Goal: Task Accomplishment & Management: Use online tool/utility

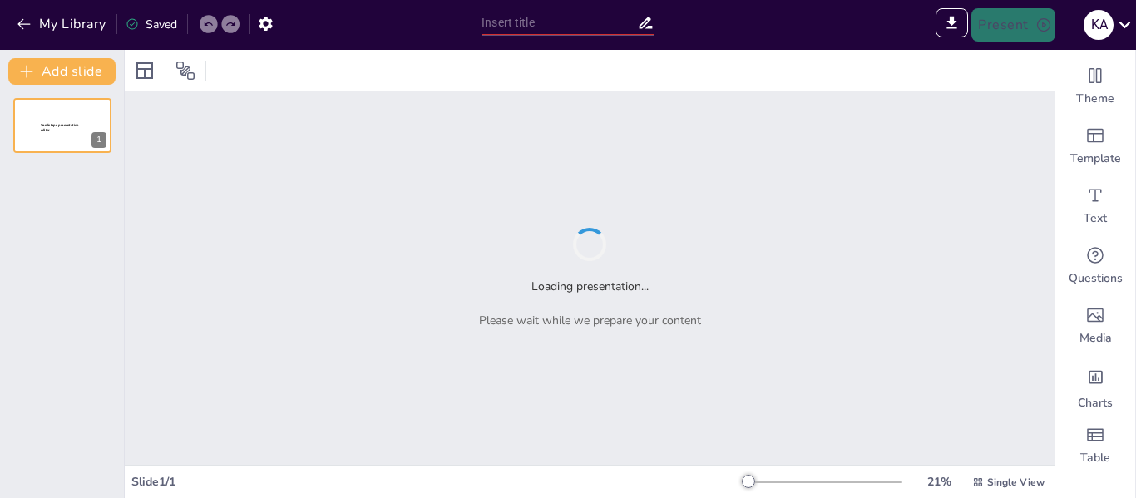
type input "Impacto de la Conquista Española en el Sistema de Tributación del Tahuantinsuyo…"
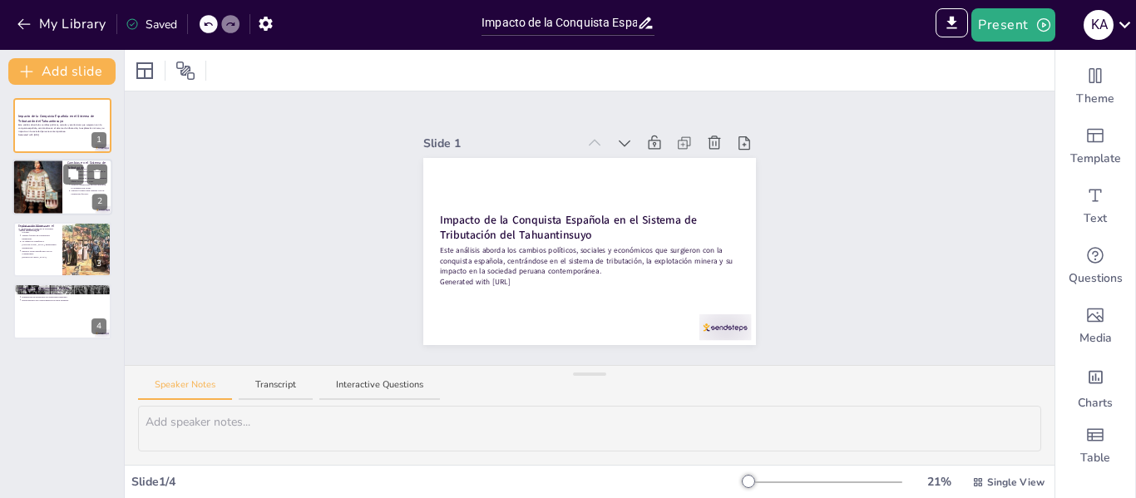
click at [48, 171] on div at bounding box center [37, 188] width 50 height 76
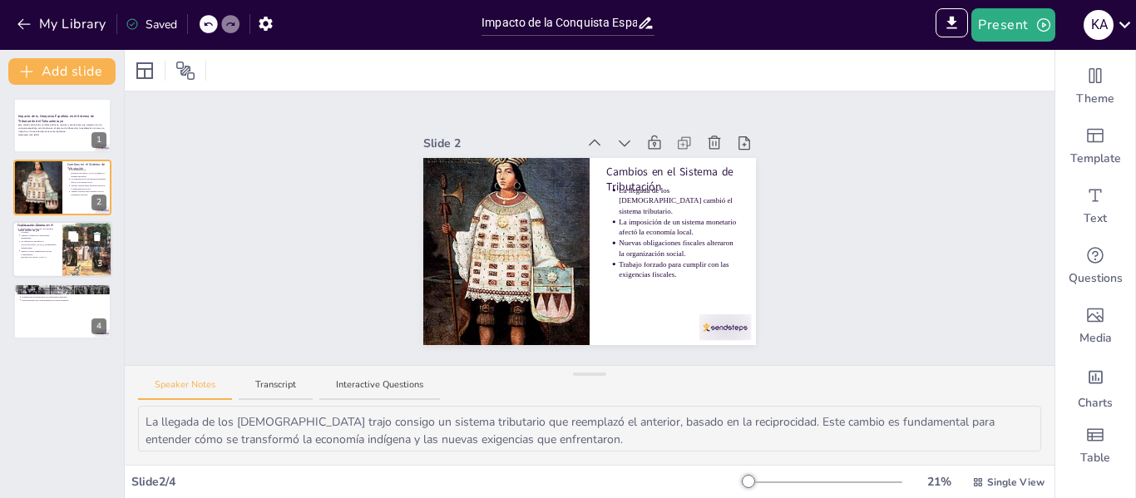
click at [52, 271] on div at bounding box center [62, 249] width 100 height 57
type textarea "La minería fue fundamental para la economía colonial, ya que proporcionó los re…"
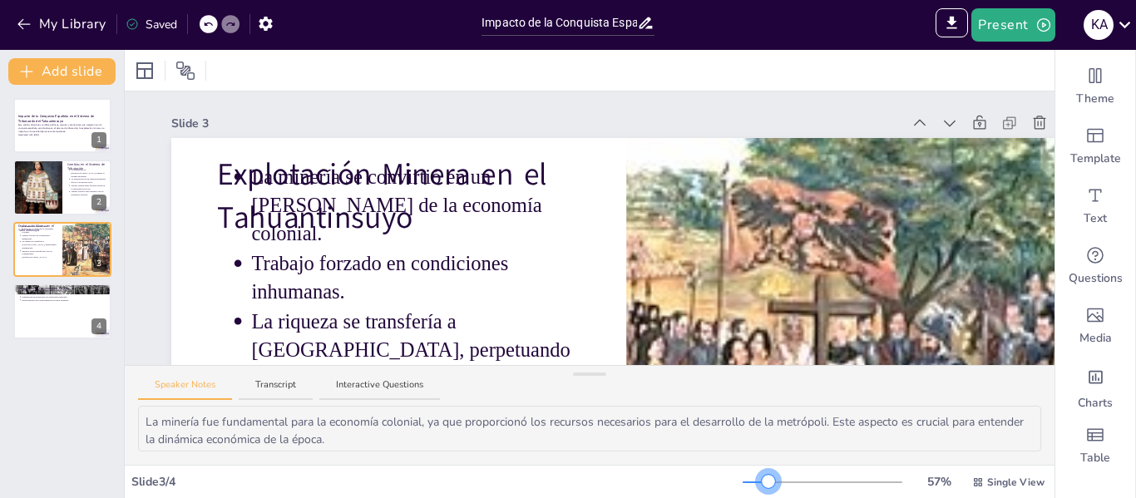
drag, startPoint x: 748, startPoint y: 484, endPoint x: 758, endPoint y: 476, distance: 12.5
click at [758, 476] on div at bounding box center [823, 482] width 160 height 13
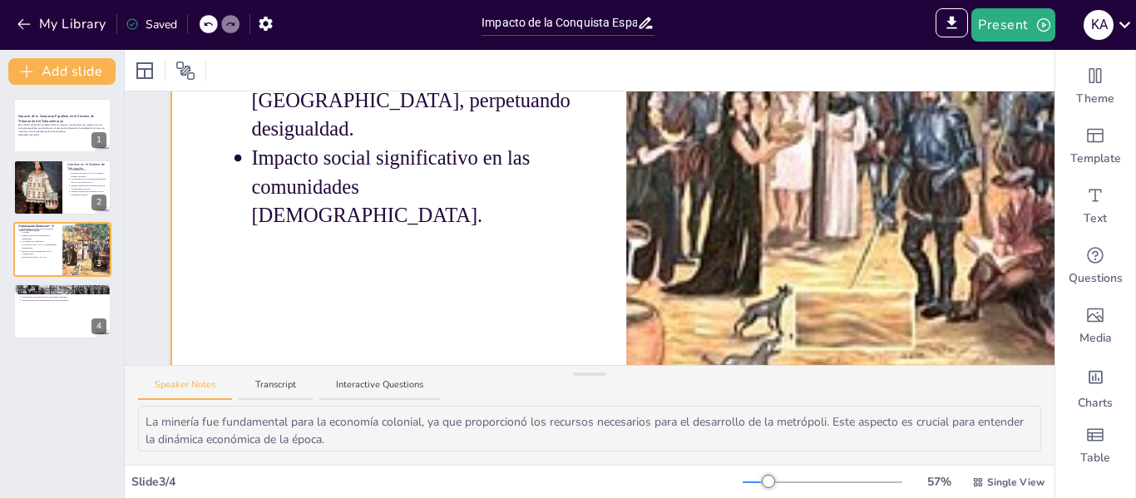
scroll to position [83, 0]
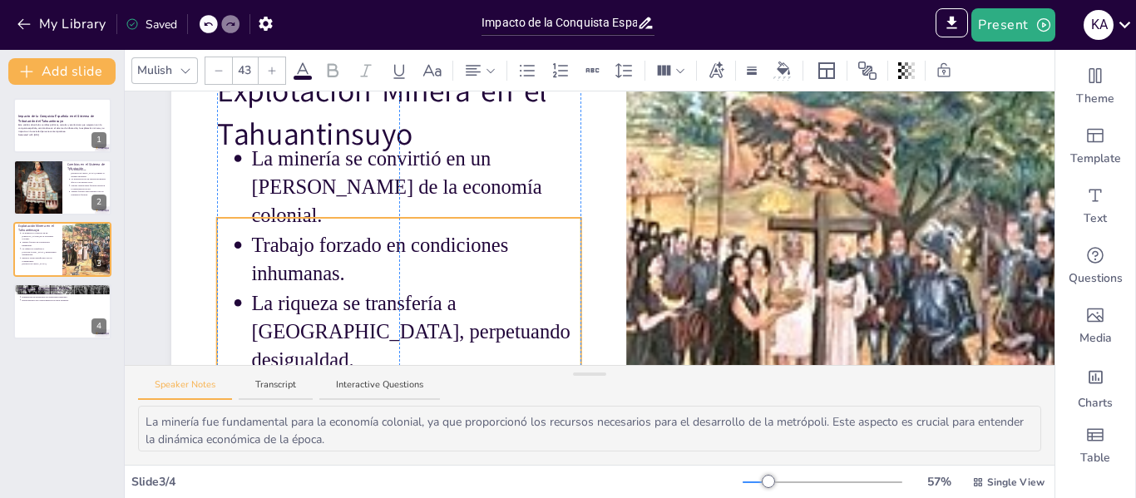
drag, startPoint x: 397, startPoint y: 222, endPoint x: 253, endPoint y: 178, distance: 150.5
click at [391, 288] on p "Trabajo forzado en condiciones inhumanas." at bounding box center [415, 259] width 329 height 57
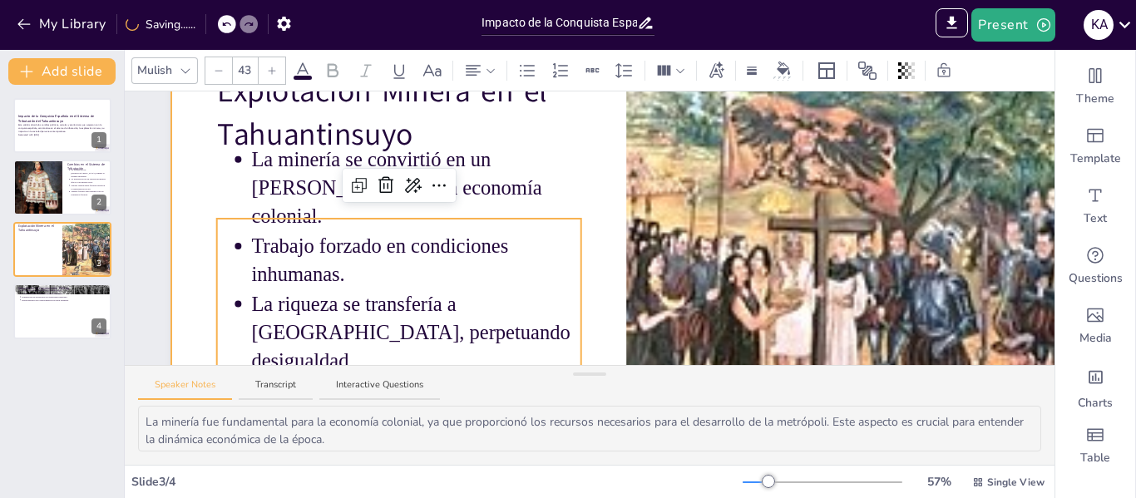
click at [201, 169] on div at bounding box center [626, 311] width 910 height 512
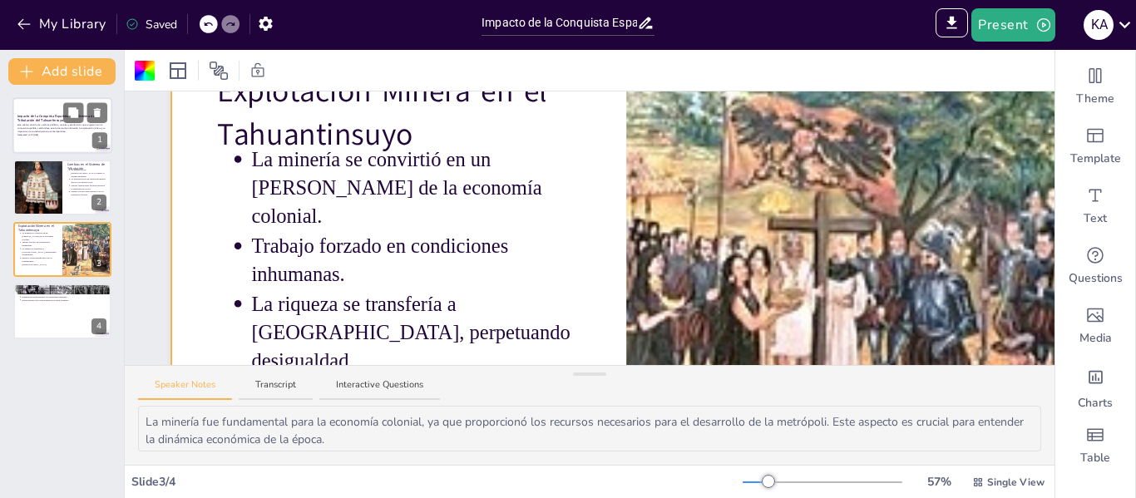
click at [63, 141] on div at bounding box center [62, 125] width 100 height 57
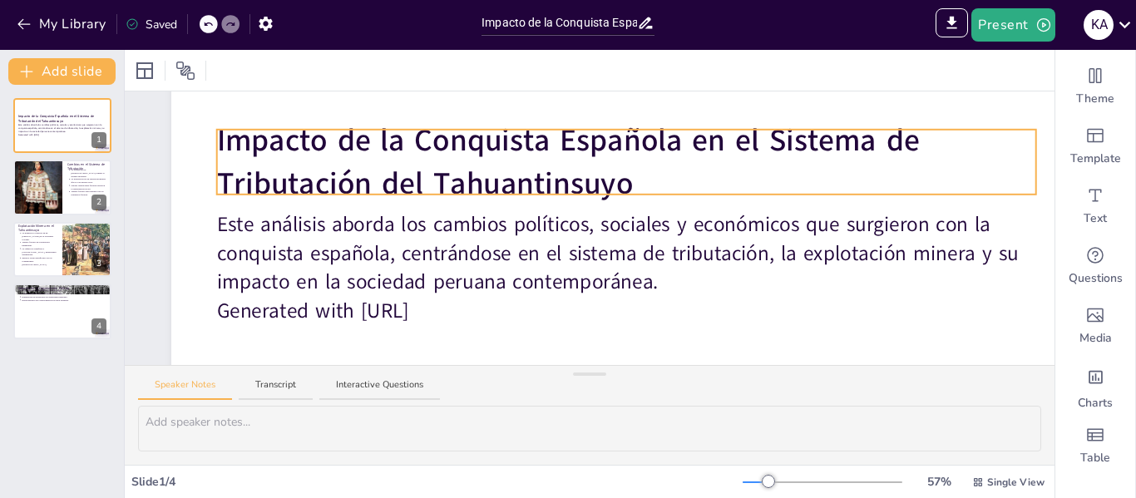
scroll to position [249, 0]
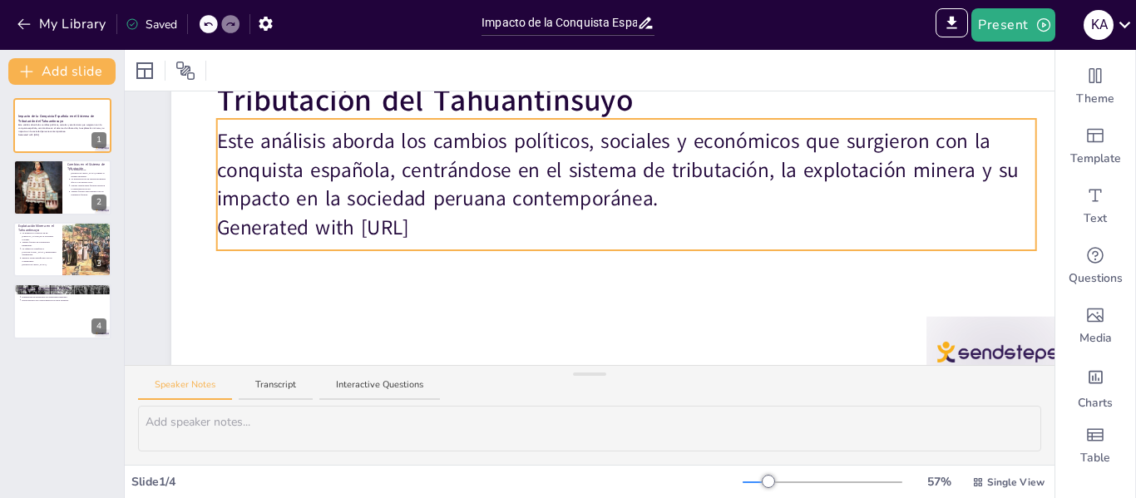
click at [442, 214] on p "Generated with [URL]" at bounding box center [626, 227] width 819 height 28
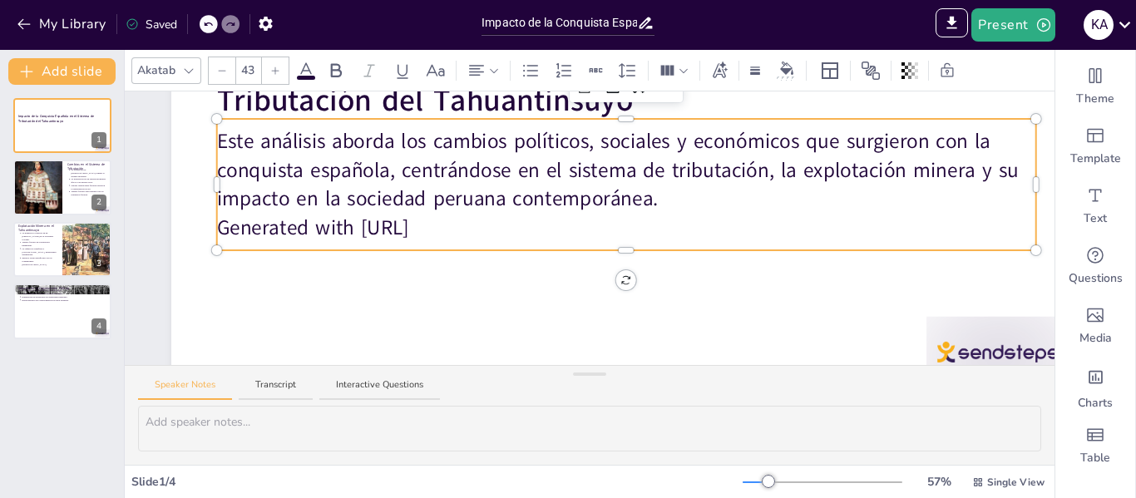
click at [493, 228] on p "Generated with [URL]" at bounding box center [626, 227] width 819 height 28
drag, startPoint x: 490, startPoint y: 230, endPoint x: 214, endPoint y: 224, distance: 276.1
click at [214, 224] on div "Impacto de la Conquista Española en el Sistema de Tributación del Tahuantinsuyo…" at bounding box center [626, 145] width 910 height 512
click at [232, 221] on p "Generated with [URL]" at bounding box center [626, 227] width 819 height 28
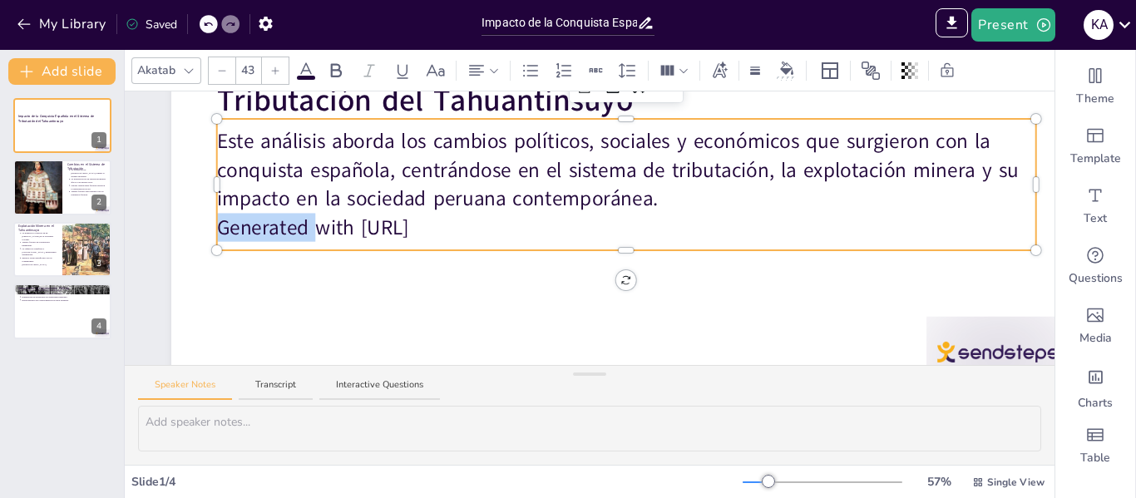
drag, startPoint x: 232, startPoint y: 221, endPoint x: 315, endPoint y: 220, distance: 83.2
click at [315, 220] on p "Generated with [URL]" at bounding box center [626, 227] width 819 height 28
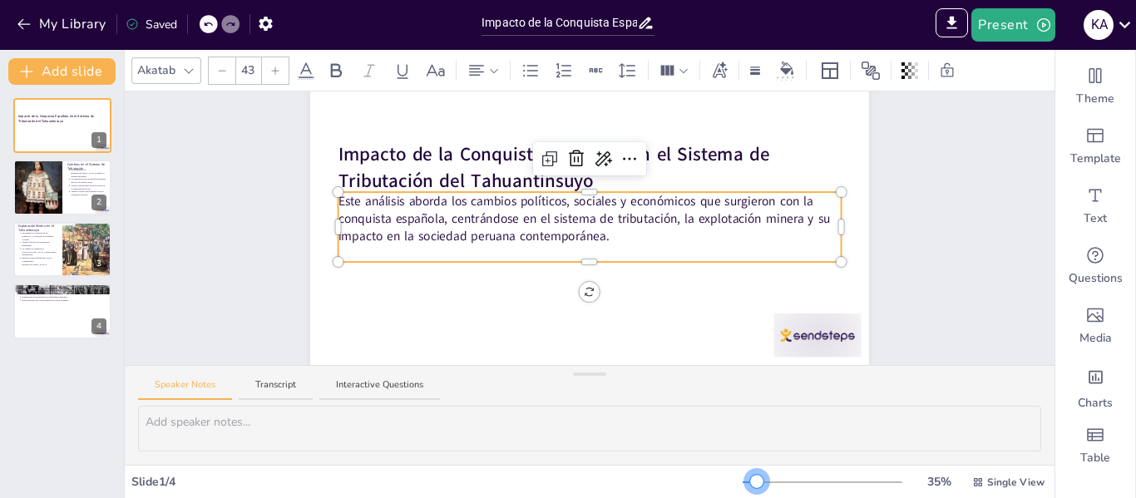
scroll to position [100, 0]
click at [745, 481] on div at bounding box center [823, 482] width 160 height 13
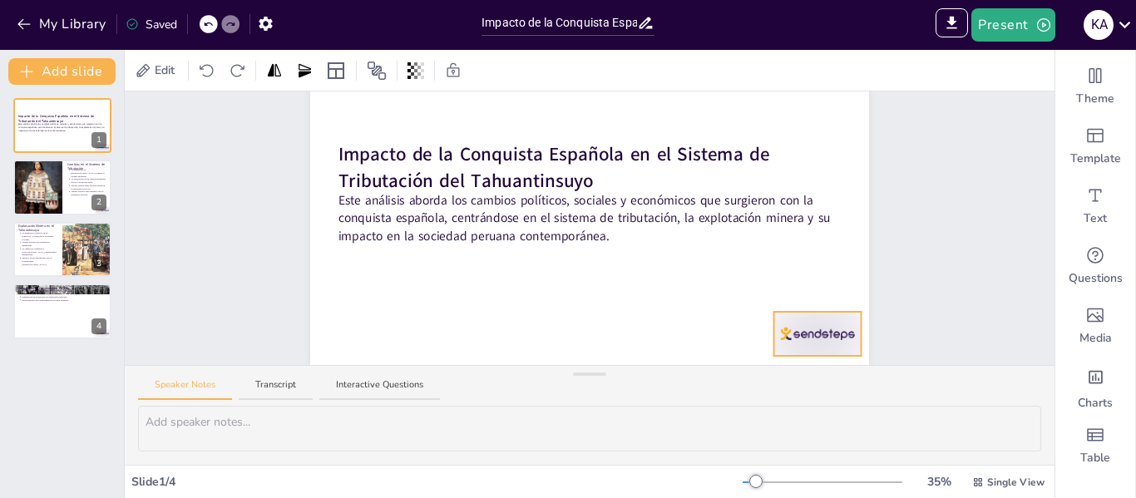
click at [797, 328] on div at bounding box center [817, 334] width 87 height 44
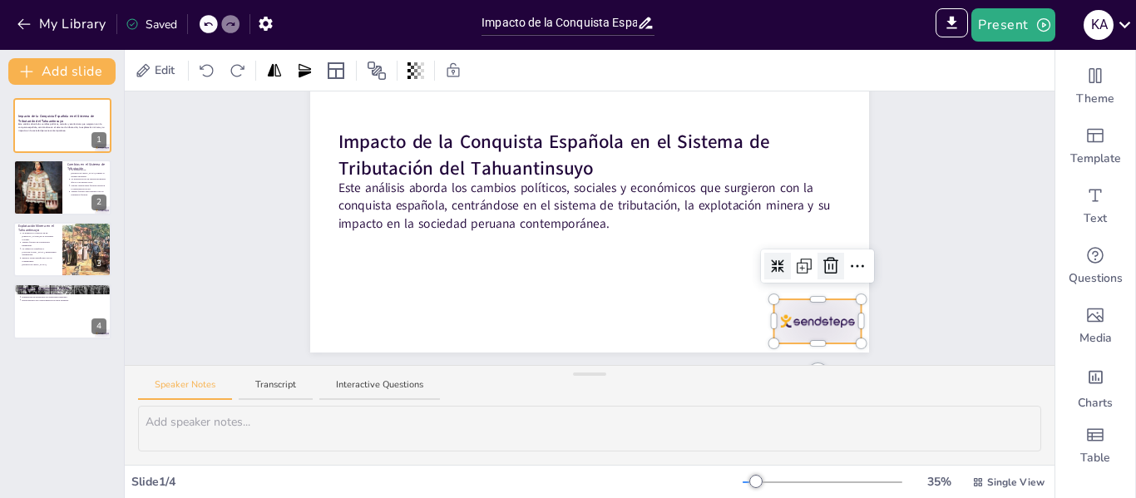
click at [823, 279] on div at bounding box center [830, 266] width 27 height 27
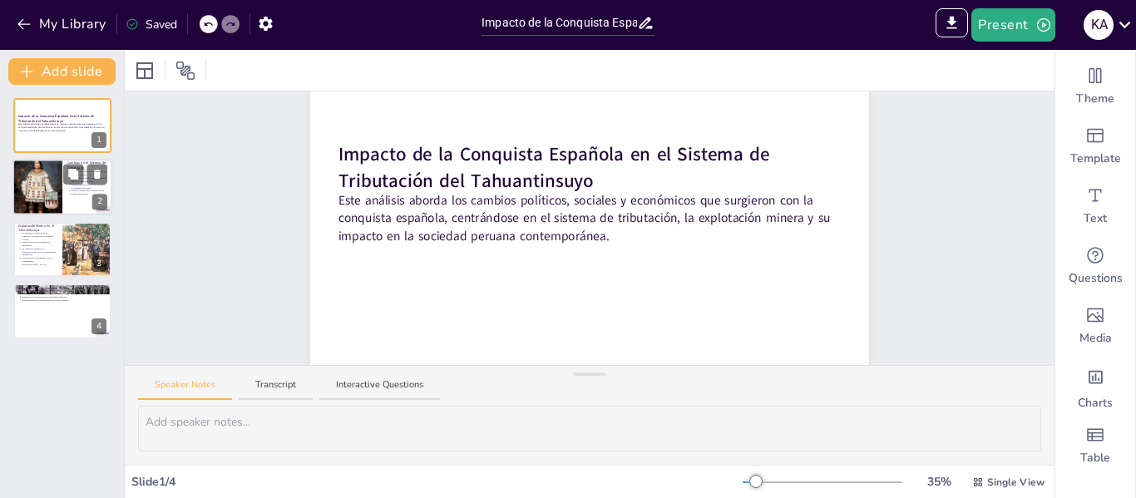
click at [41, 204] on div at bounding box center [37, 188] width 50 height 76
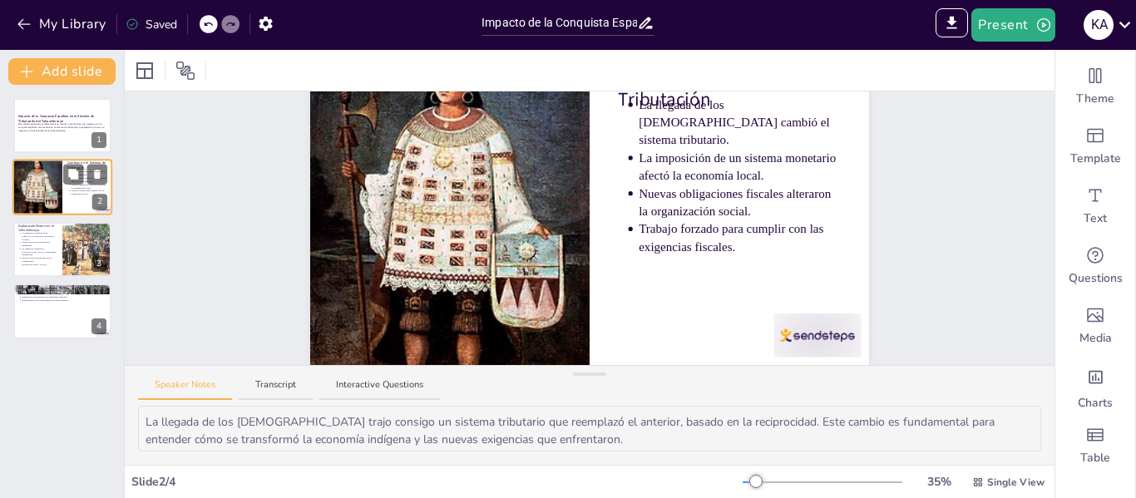
scroll to position [0, 0]
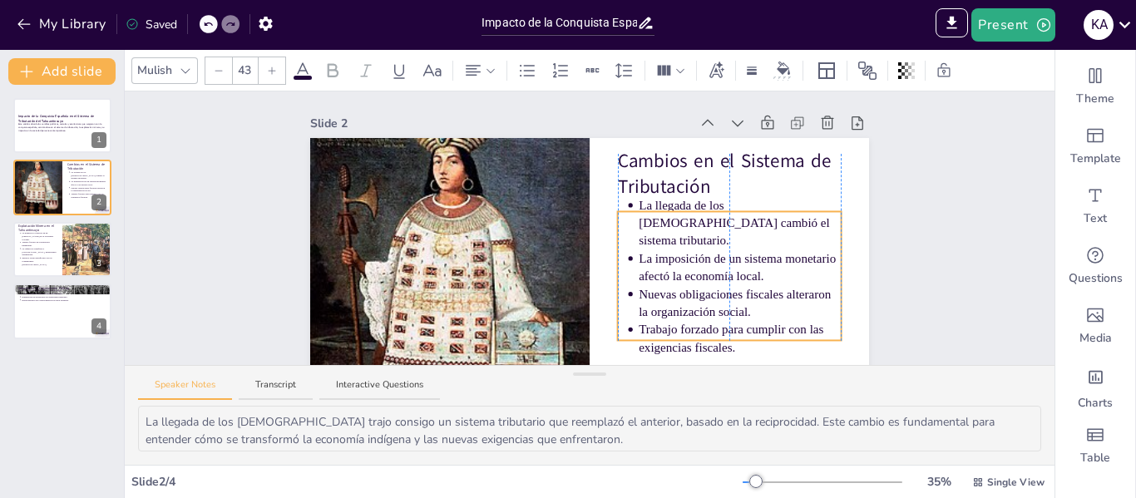
drag, startPoint x: 684, startPoint y: 276, endPoint x: 687, endPoint y: 289, distance: 13.7
click at [687, 289] on p "Nuevas obligaciones fiscales alteraron la organización social." at bounding box center [740, 302] width 202 height 35
click at [975, 194] on div "Slide 1 Impacto de la Conquista Española en el Sistema de Tributación del Tahua…" at bounding box center [590, 271] width 930 height 361
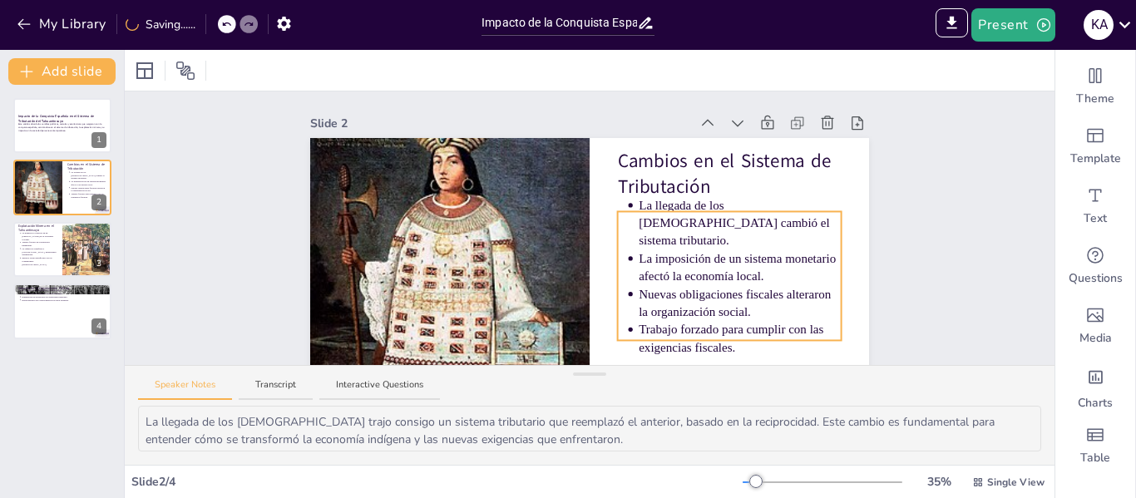
scroll to position [100, 0]
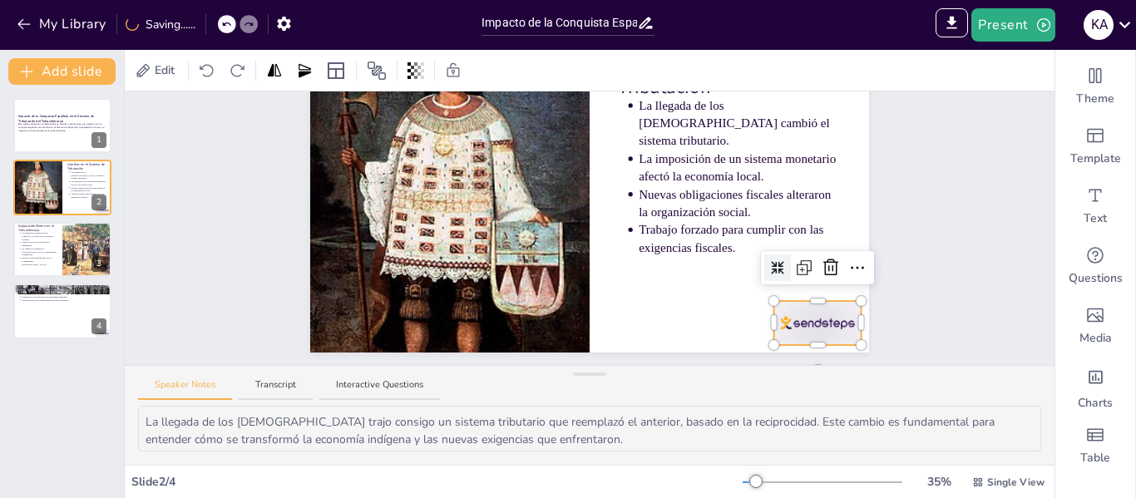
click at [796, 327] on div at bounding box center [817, 323] width 87 height 44
click at [824, 274] on icon at bounding box center [830, 267] width 15 height 17
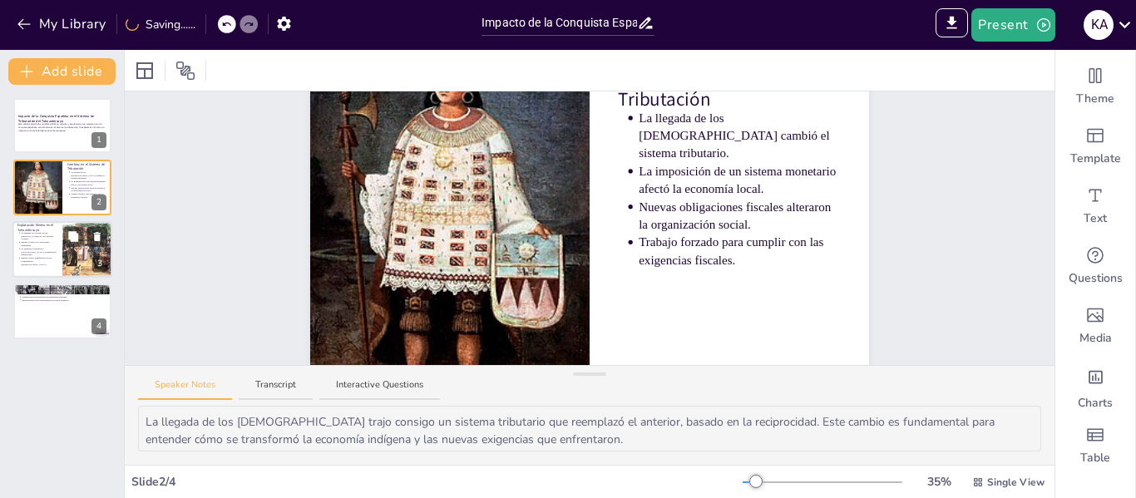
click at [50, 261] on p "Impacto social significativo en las comunidades [DEMOGRAPHIC_DATA]." at bounding box center [39, 261] width 37 height 9
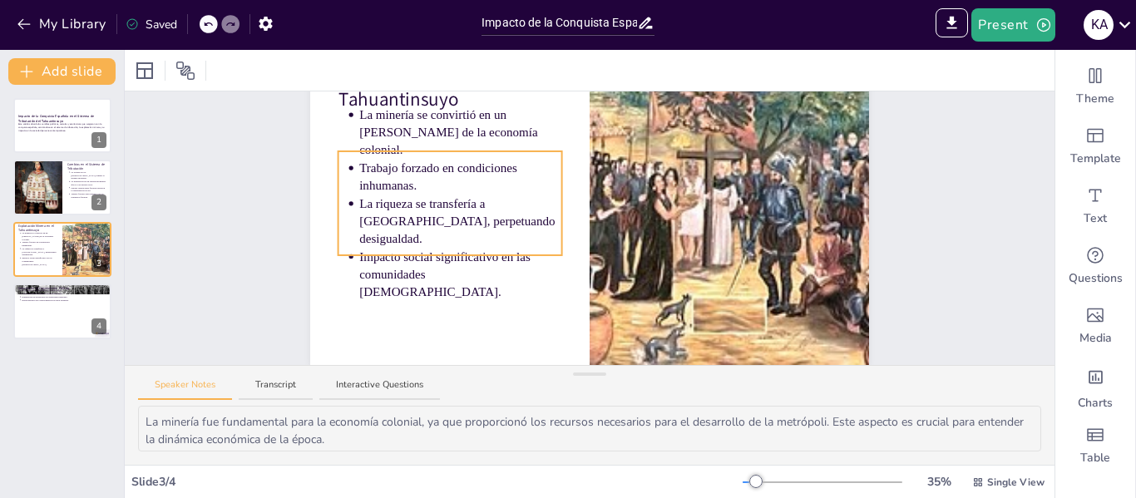
scroll to position [0, 0]
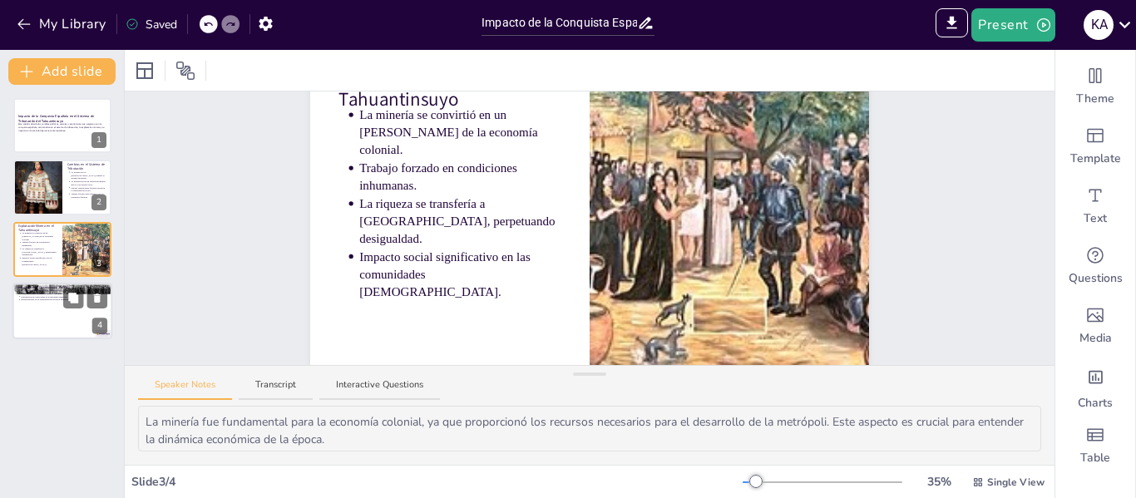
click at [23, 299] on p "Repercusiones en la representación política indígena." at bounding box center [64, 300] width 86 height 3
type textarea "El reemplazo del sistema de gobierno inca por un sistema colonial es un cambio …"
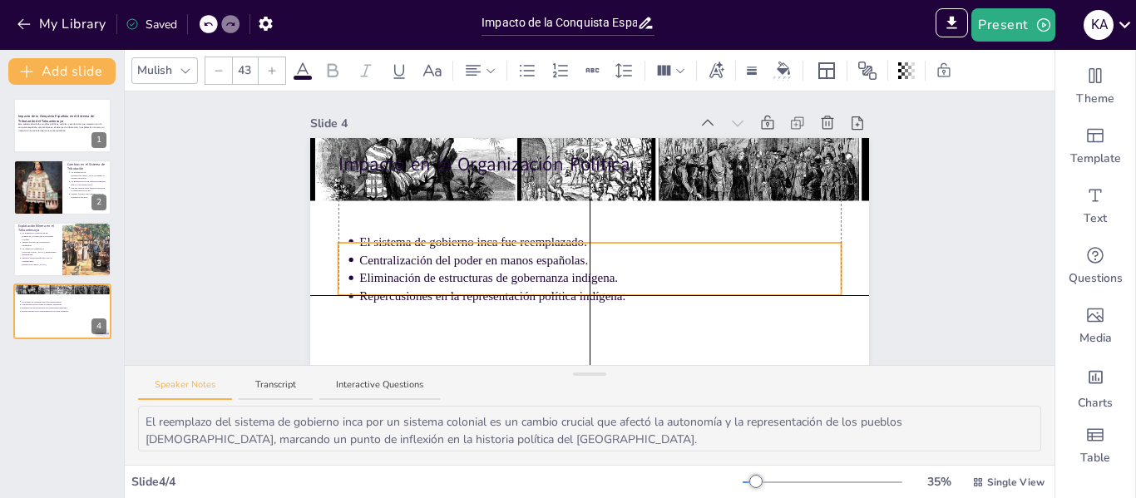
drag, startPoint x: 484, startPoint y: 202, endPoint x: 486, endPoint y: 259, distance: 57.4
click at [486, 259] on p "Centralización del poder en manos españolas." at bounding box center [599, 259] width 481 height 17
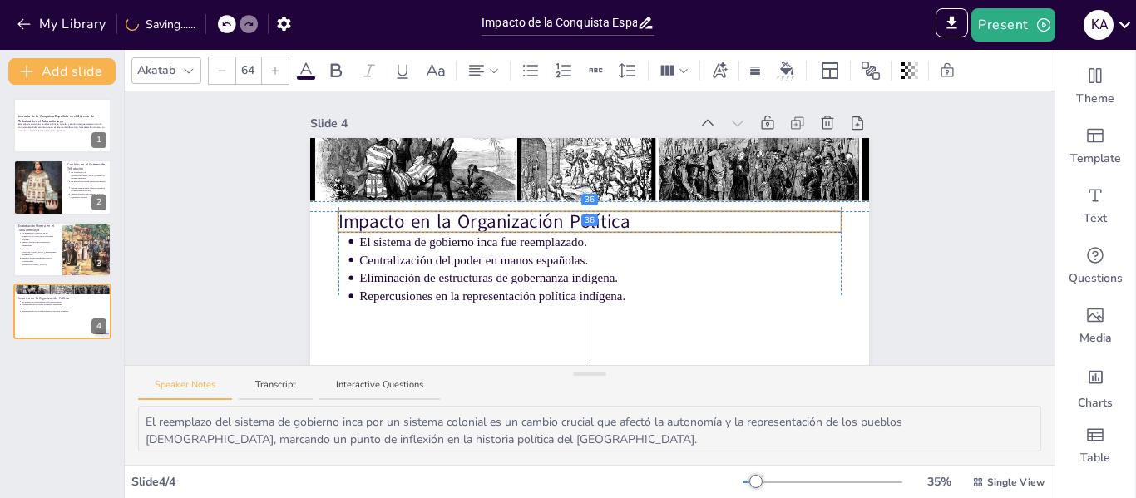
drag, startPoint x: 505, startPoint y: 160, endPoint x: 505, endPoint y: 214, distance: 53.2
click at [505, 214] on p "Impacto en la Organización Política" at bounding box center [589, 222] width 503 height 26
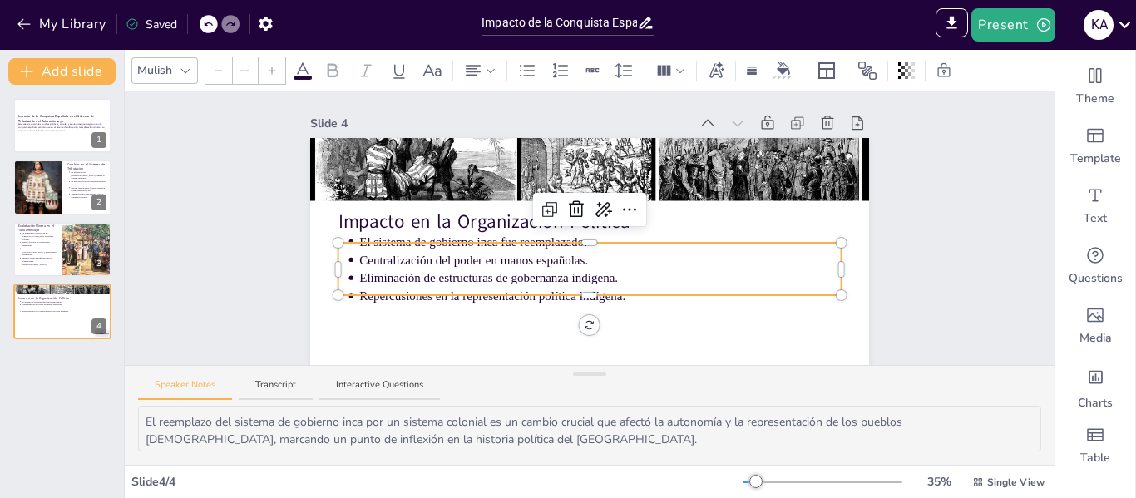
type input "43"
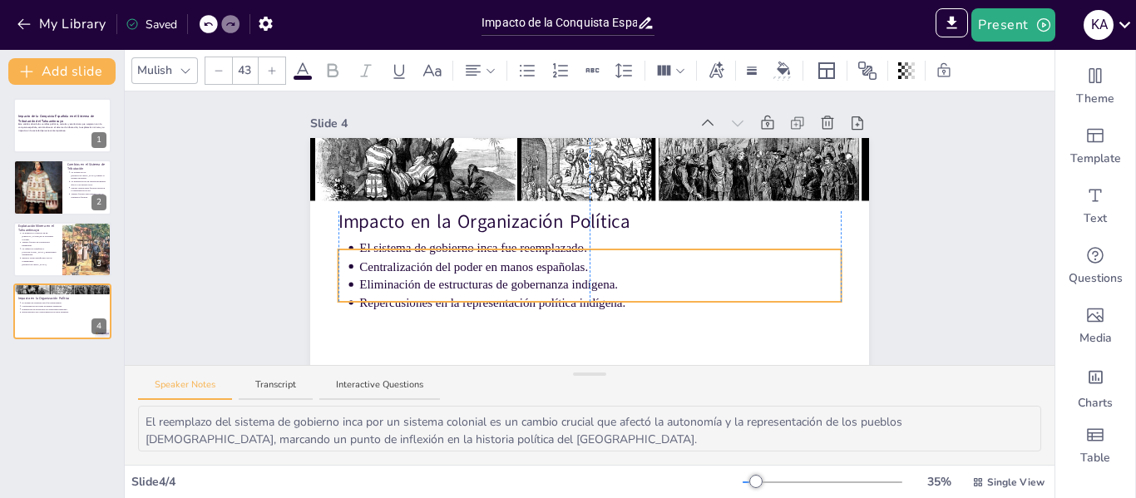
click at [473, 288] on p "Eliminación de estructuras de gobernanza indígena." at bounding box center [599, 284] width 481 height 17
click at [282, 279] on div "Slide 1 Impacto de la Conquista Española en el Sistema de Tributación del Tahua…" at bounding box center [590, 271] width 652 height 361
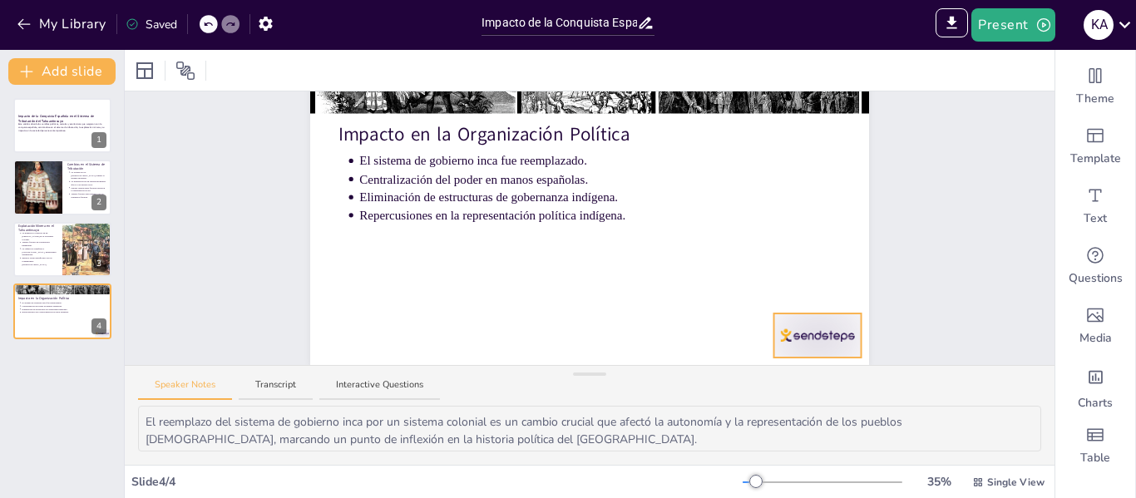
click at [791, 313] on div at bounding box center [817, 335] width 87 height 44
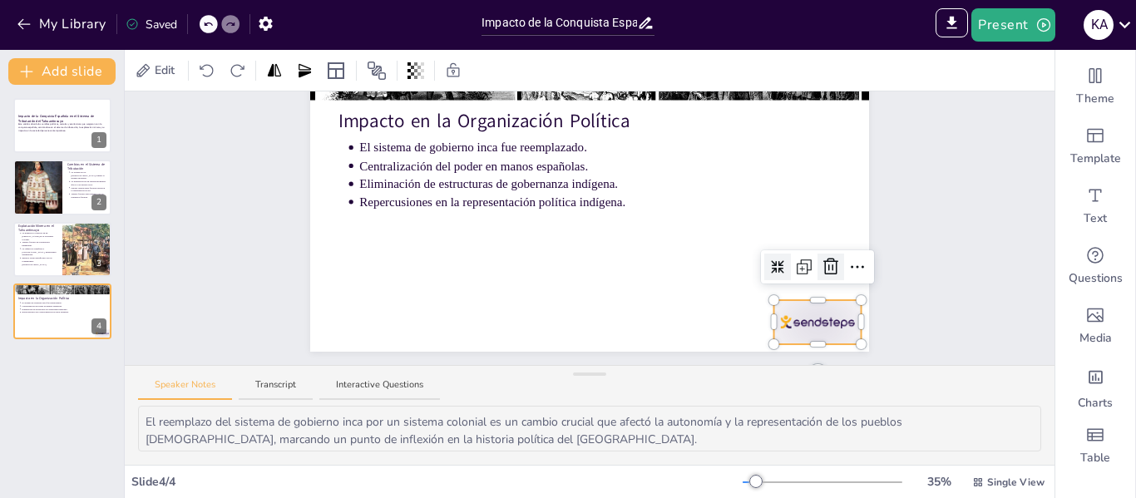
click at [824, 274] on icon at bounding box center [830, 267] width 15 height 17
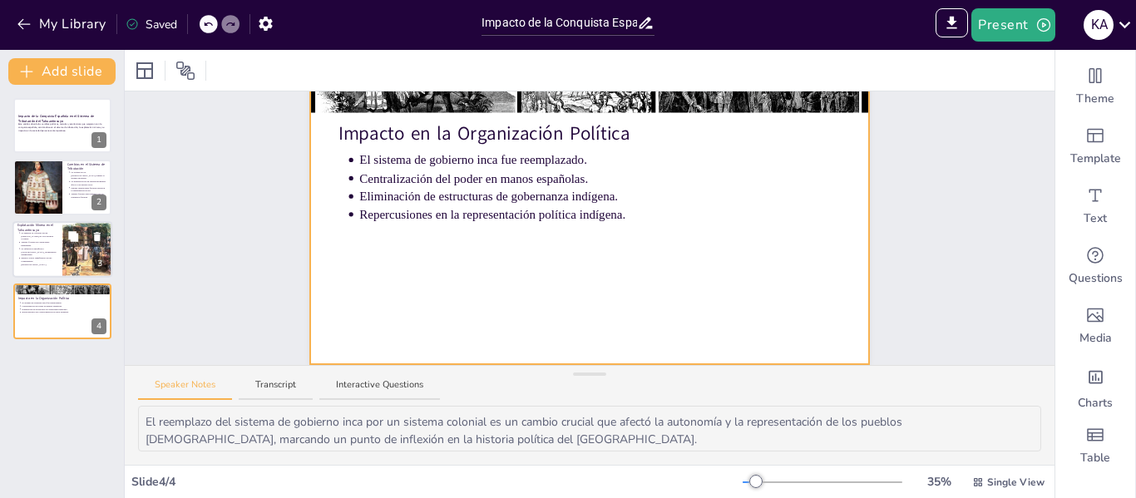
scroll to position [100, 0]
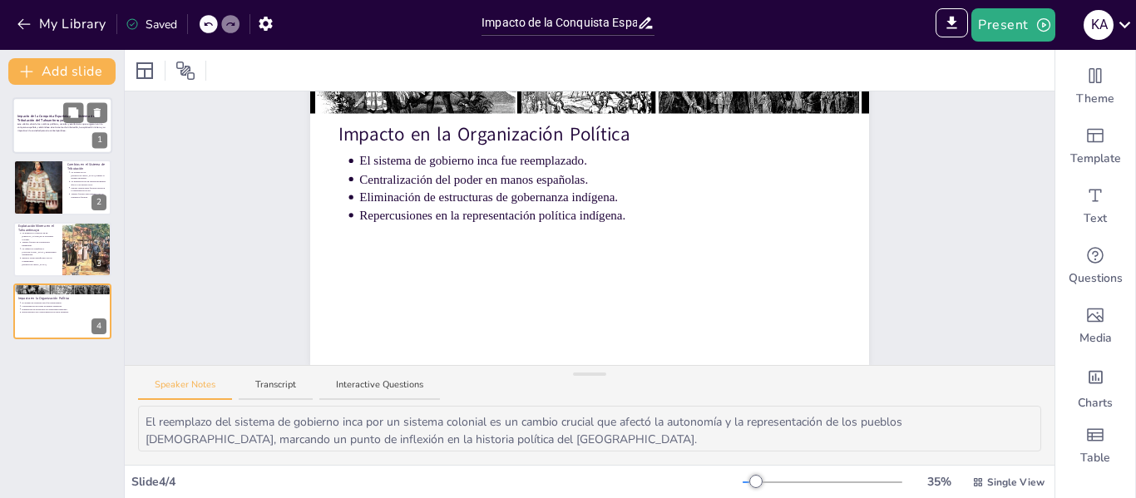
click at [29, 128] on p "Este análisis aborda los cambios políticos, sociales y económicos que surgieron…" at bounding box center [62, 127] width 90 height 9
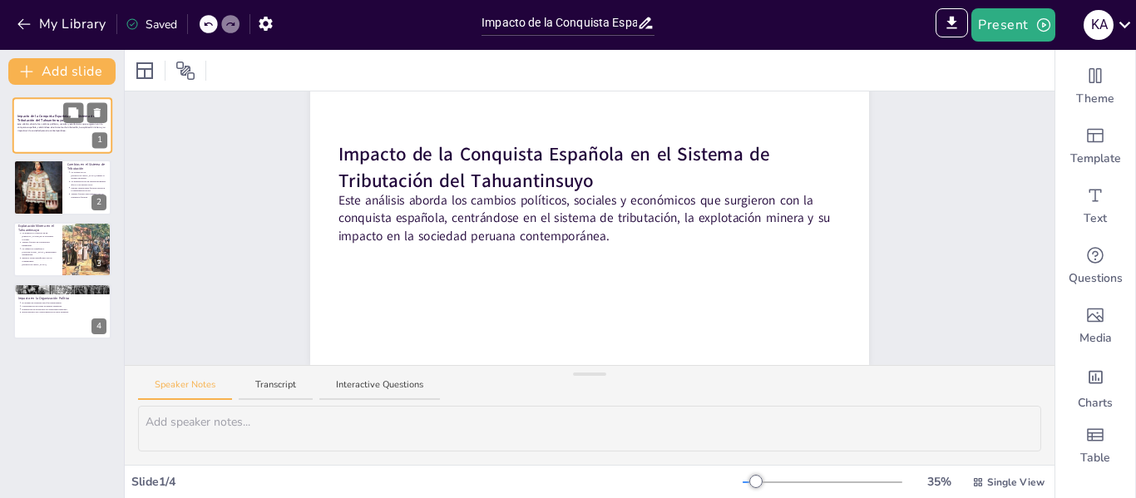
scroll to position [0, 0]
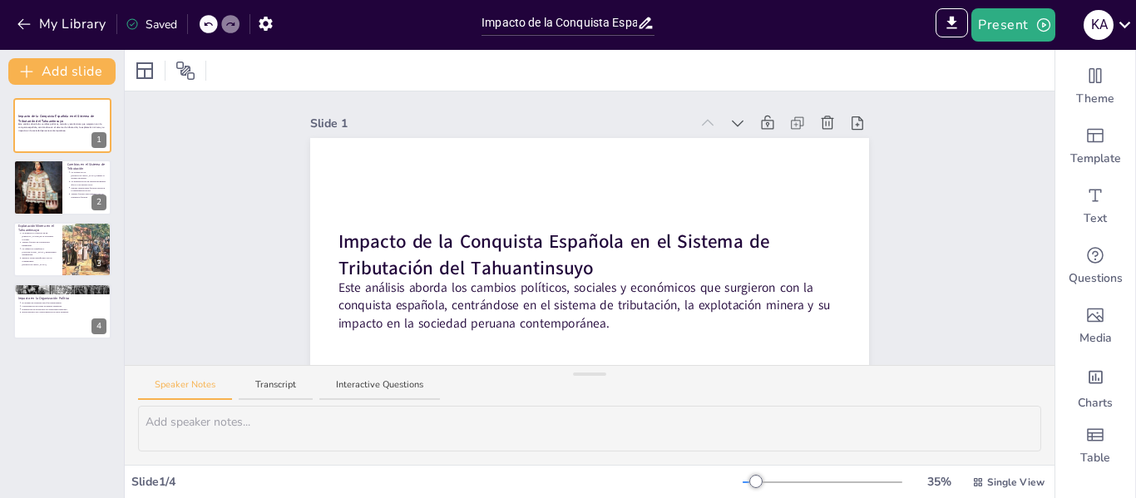
click at [935, 27] on div at bounding box center [951, 24] width 39 height 33
drag, startPoint x: 935, startPoint y: 27, endPoint x: 946, endPoint y: 29, distance: 11.1
click at [937, 27] on div at bounding box center [951, 24] width 39 height 33
click at [950, 28] on icon "Export to PowerPoint" at bounding box center [952, 23] width 10 height 12
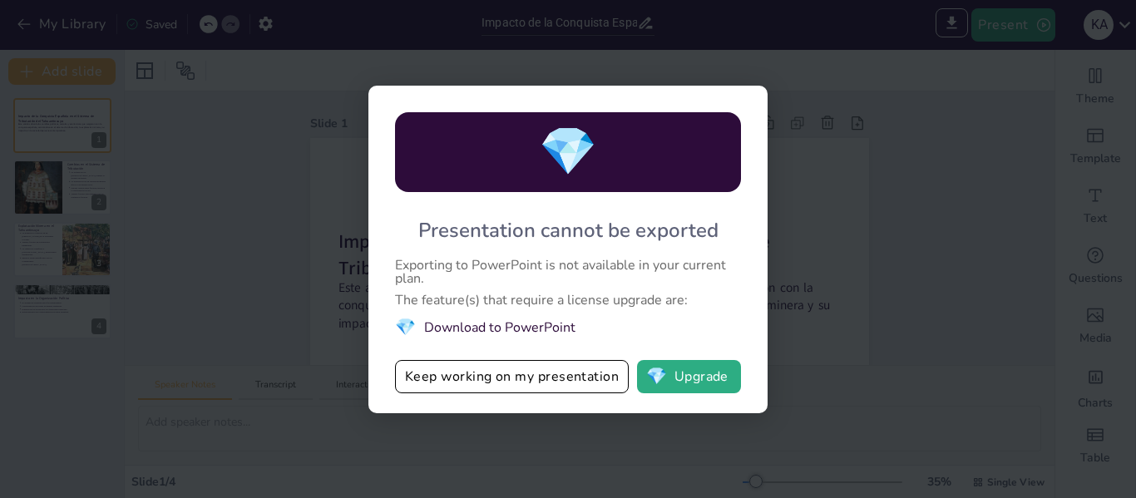
click at [857, 251] on div "💎 Presentation cannot be exported Exporting to PowerPoint is not available in y…" at bounding box center [568, 249] width 1136 height 498
click at [972, 51] on div "💎 Presentation cannot be exported Exporting to PowerPoint is not available in y…" at bounding box center [568, 249] width 1136 height 498
click at [868, 133] on div "💎 Presentation cannot be exported Exporting to PowerPoint is not available in y…" at bounding box center [568, 249] width 1136 height 498
click at [583, 383] on button "Keep working on my presentation" at bounding box center [512, 376] width 234 height 33
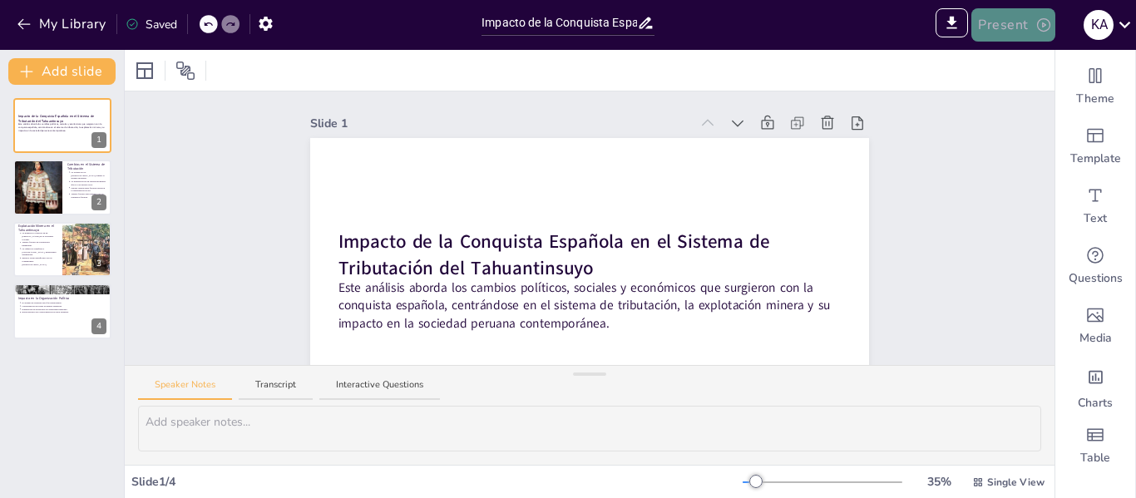
click at [1008, 40] on button "Present" at bounding box center [1012, 24] width 83 height 33
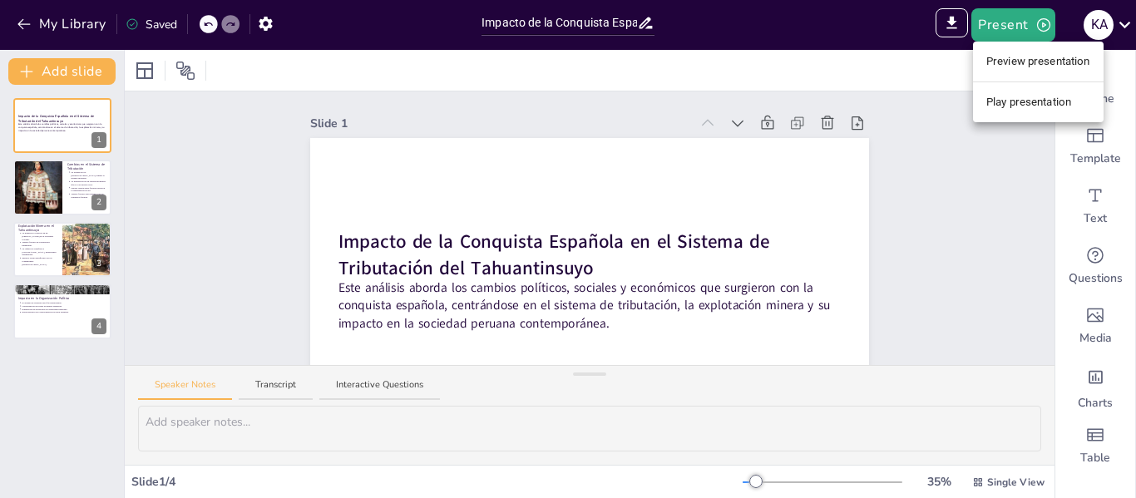
click at [1065, 107] on li "Play presentation" at bounding box center [1038, 102] width 131 height 27
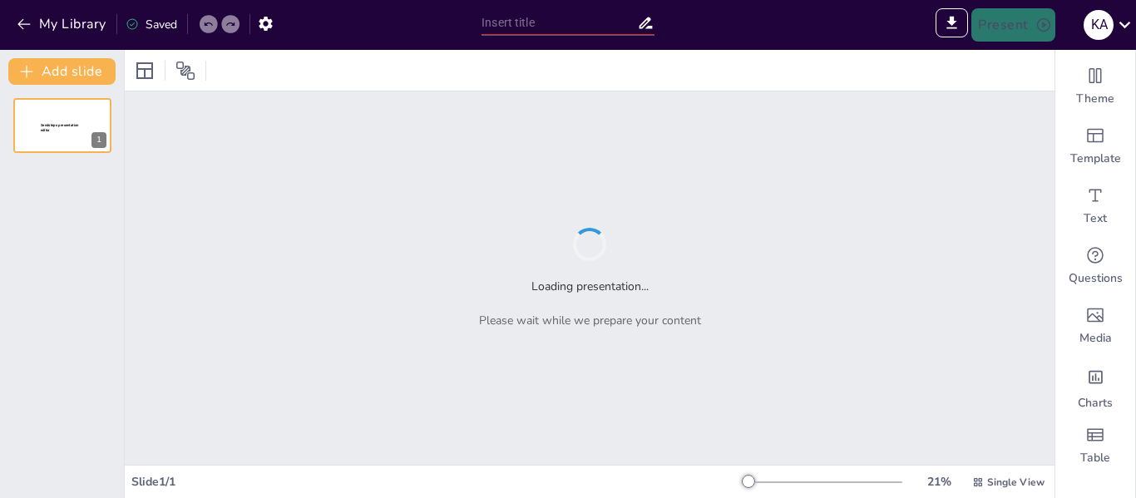
type input "Sendsteps presentation"
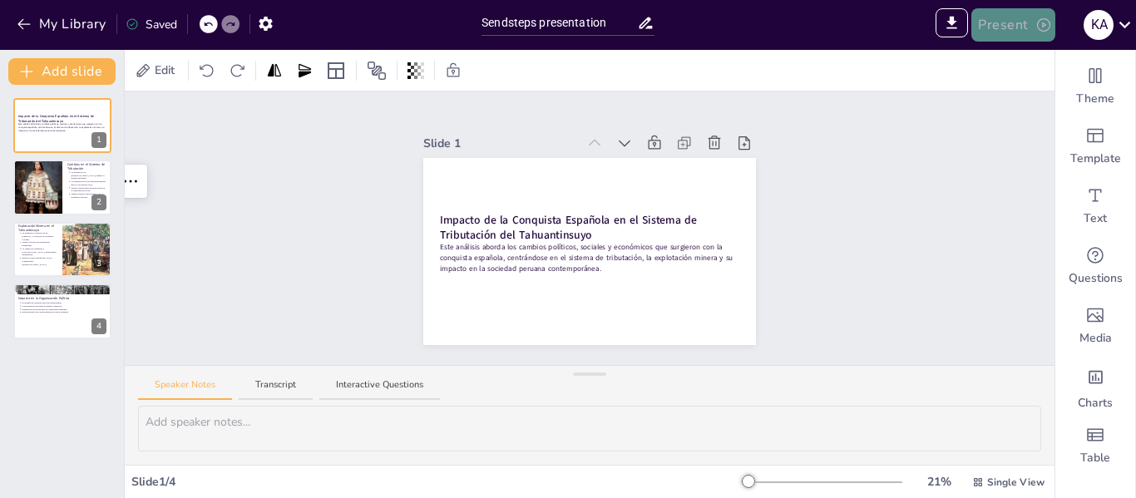
click at [1014, 11] on button "Present" at bounding box center [1012, 24] width 83 height 33
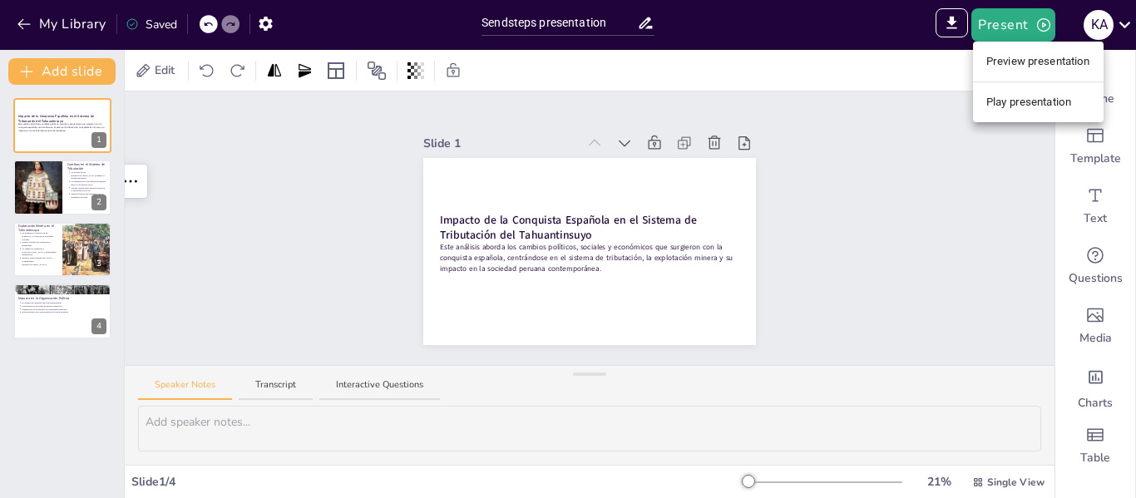
click at [1080, 68] on li "Preview presentation" at bounding box center [1038, 61] width 131 height 27
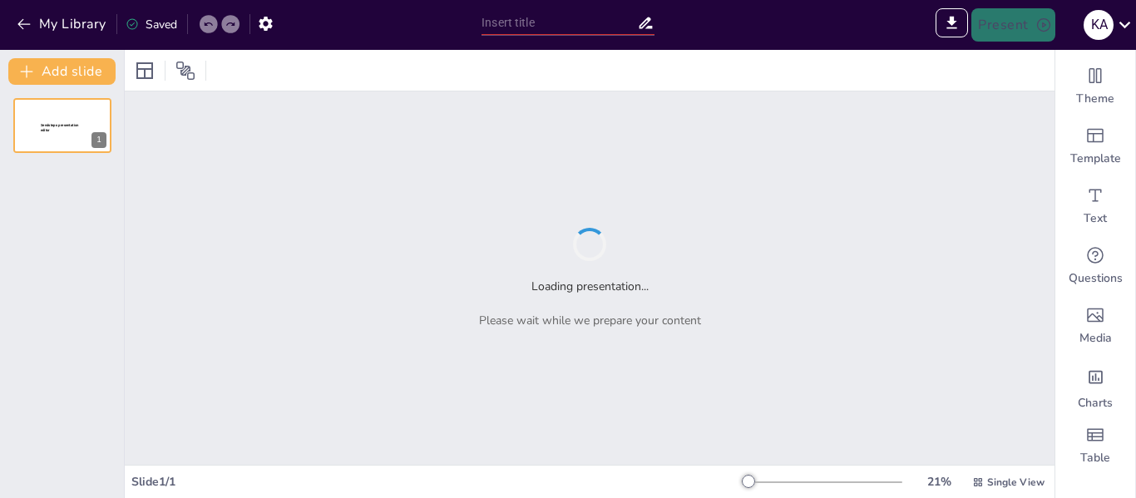
type input "Sendsteps presentation"
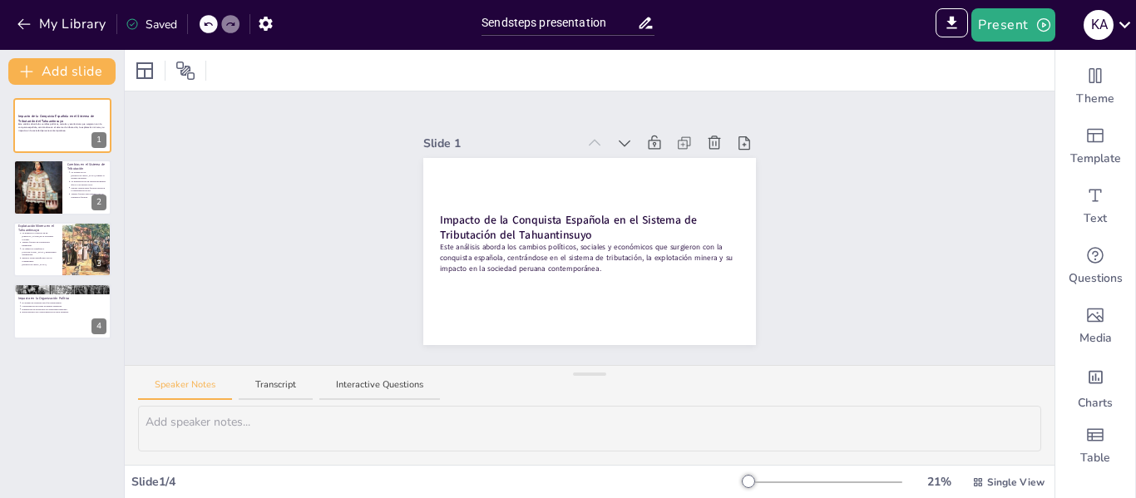
drag, startPoint x: 746, startPoint y: 472, endPoint x: 767, endPoint y: 472, distance: 21.6
click at [767, 472] on div "21 % Single View" at bounding box center [895, 482] width 305 height 27
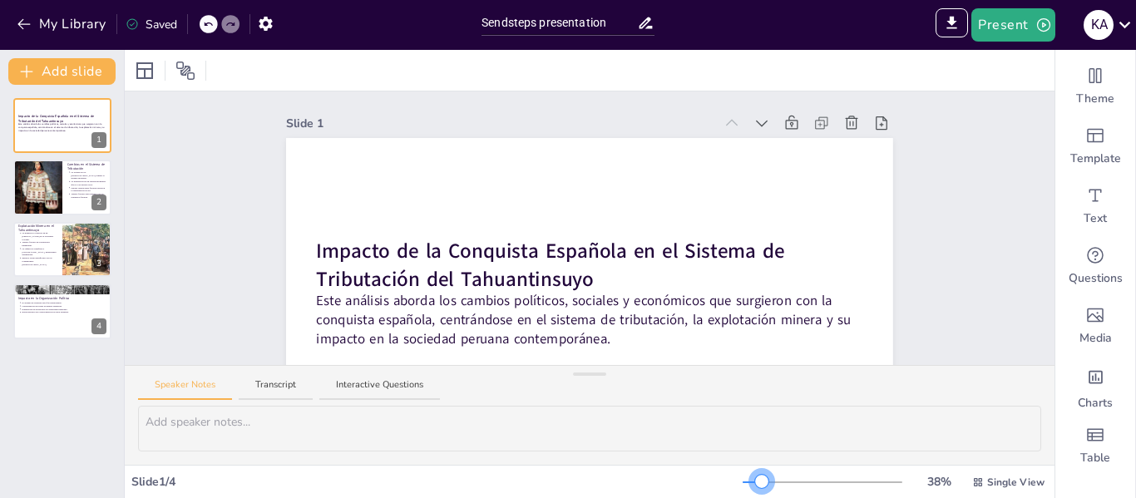
click at [745, 481] on div at bounding box center [823, 482] width 160 height 13
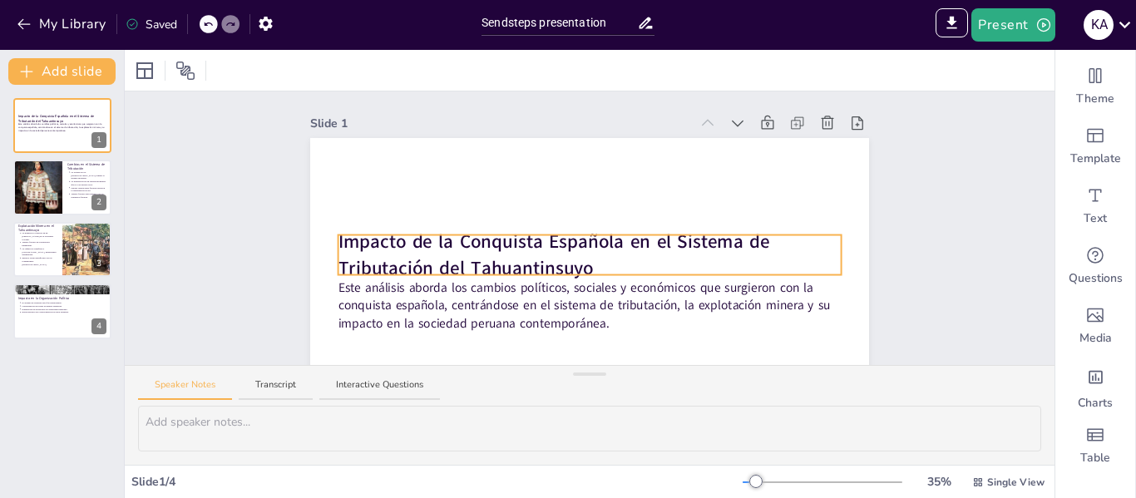
scroll to position [100, 0]
